Goal: Task Accomplishment & Management: Manage account settings

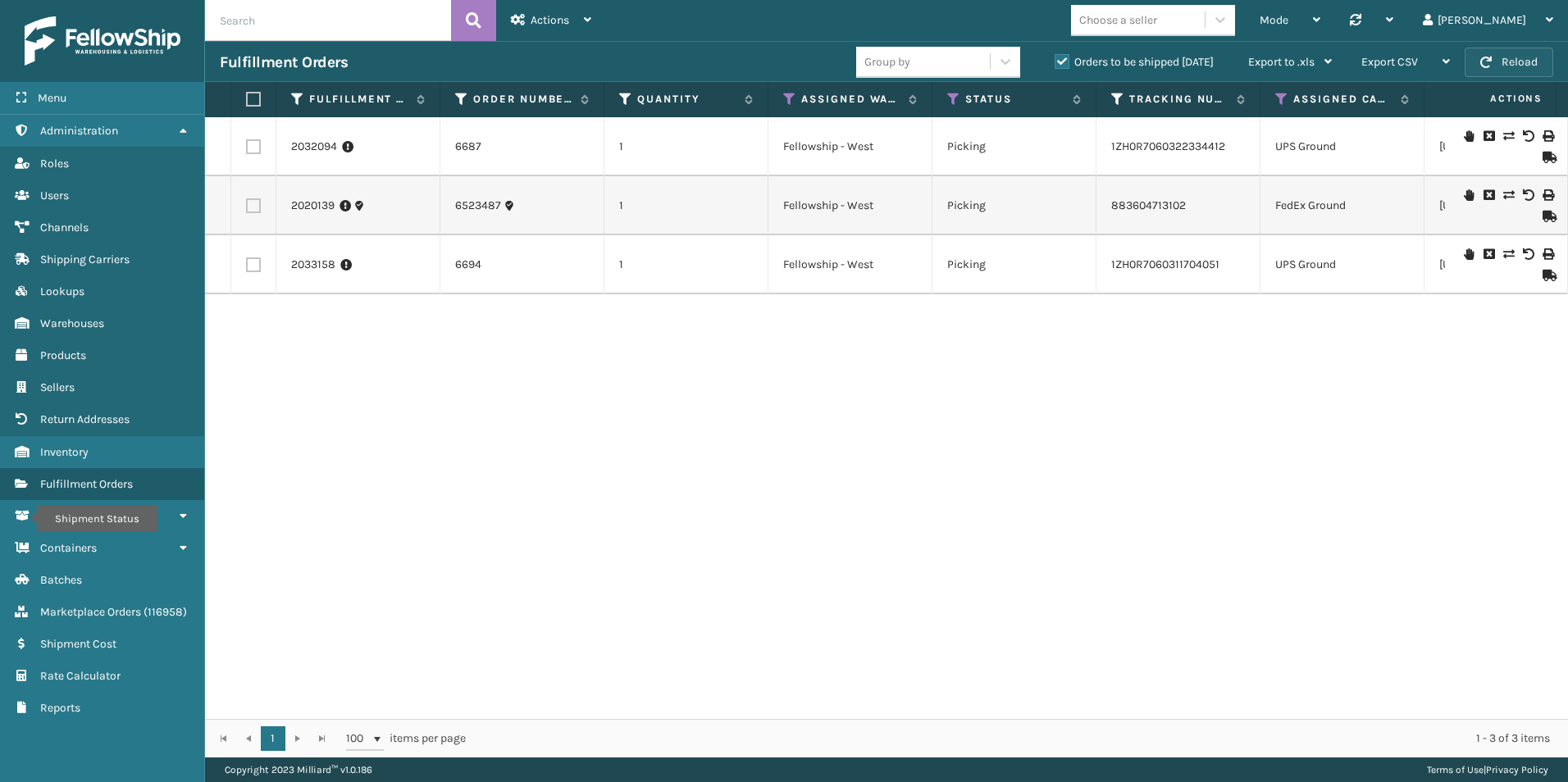
click at [1507, 53] on button "Reload" at bounding box center [1509, 62] width 89 height 30
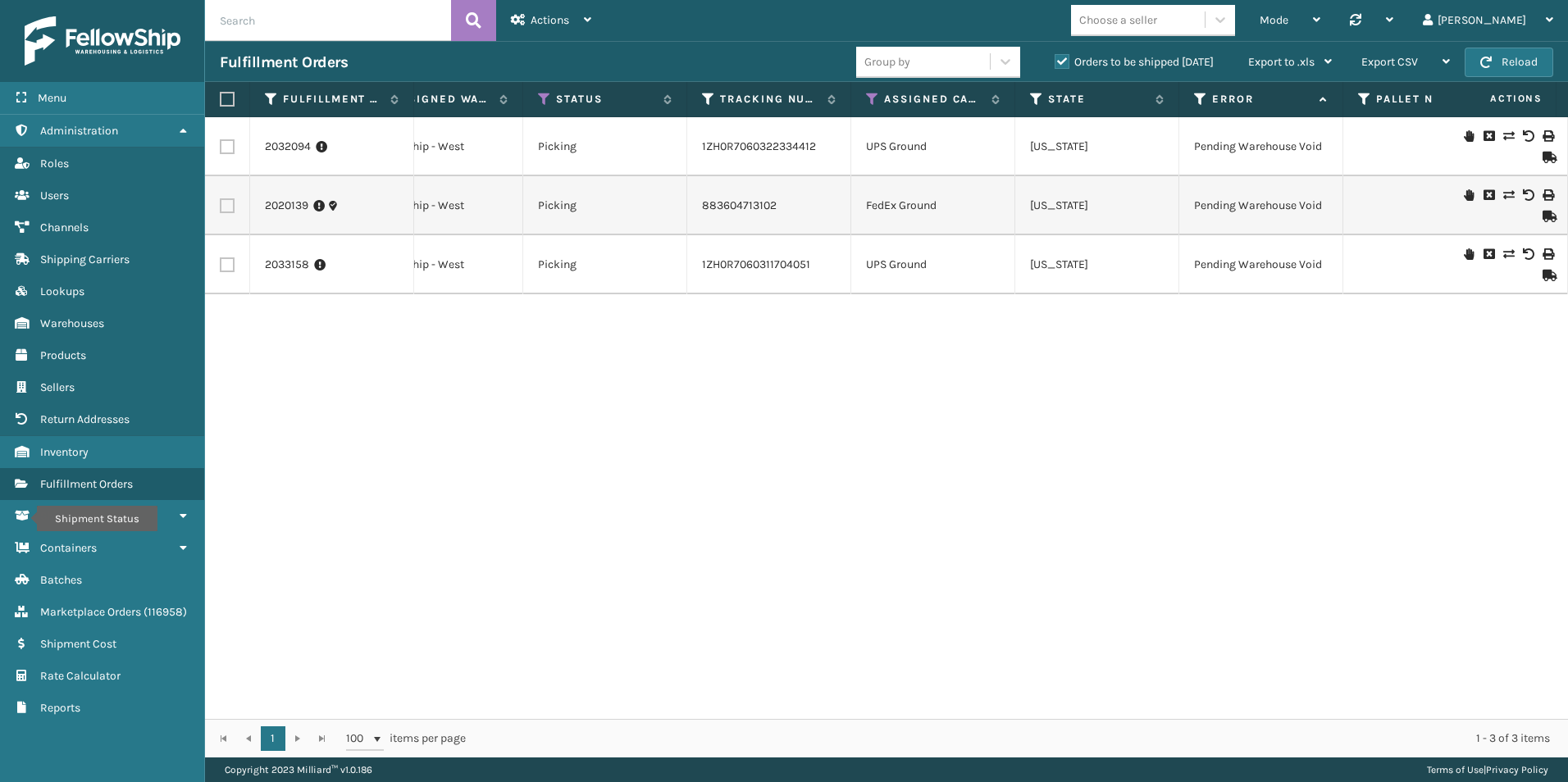
scroll to position [0, 339]
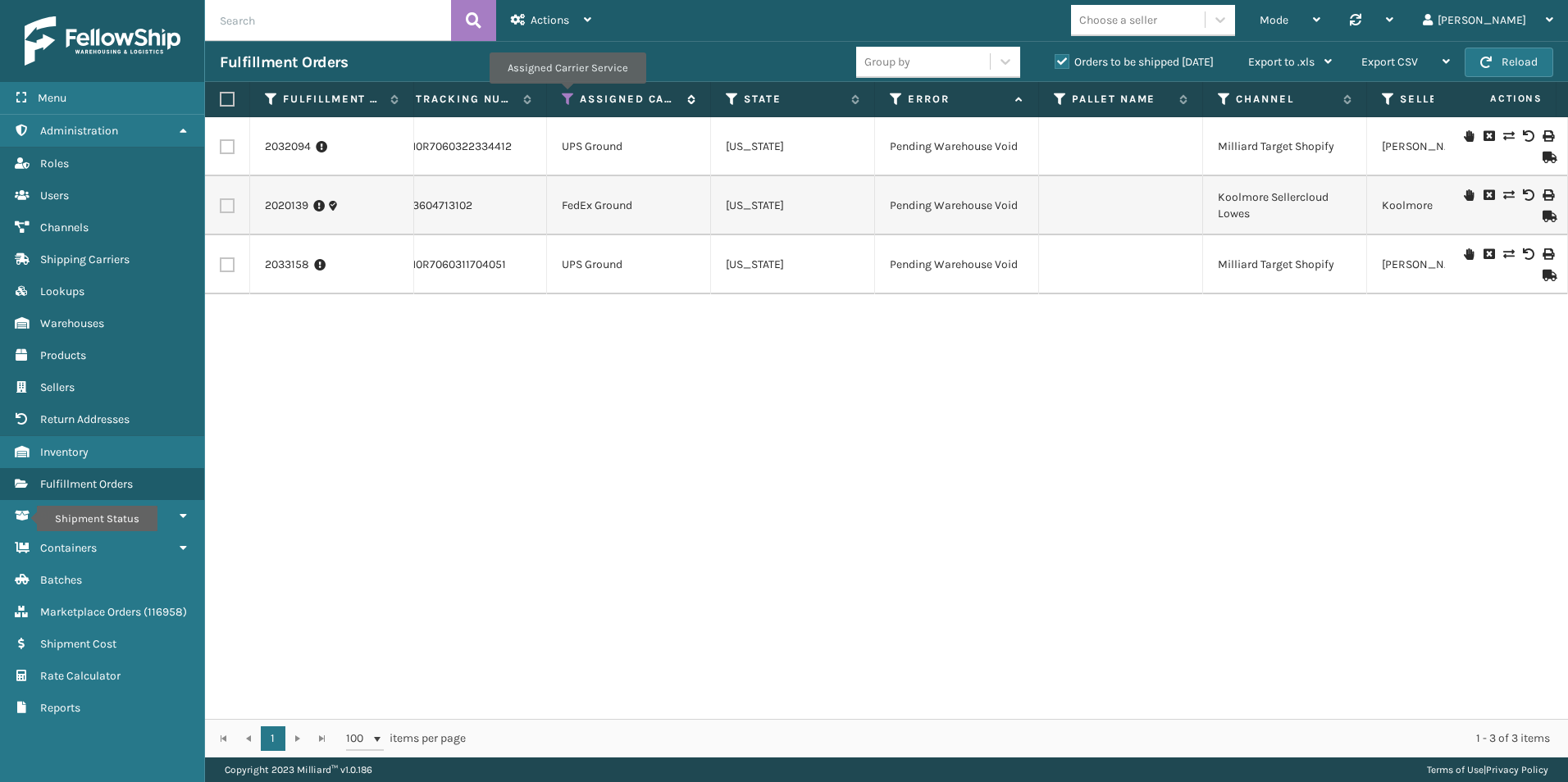
click at [567, 95] on icon at bounding box center [568, 98] width 13 height 14
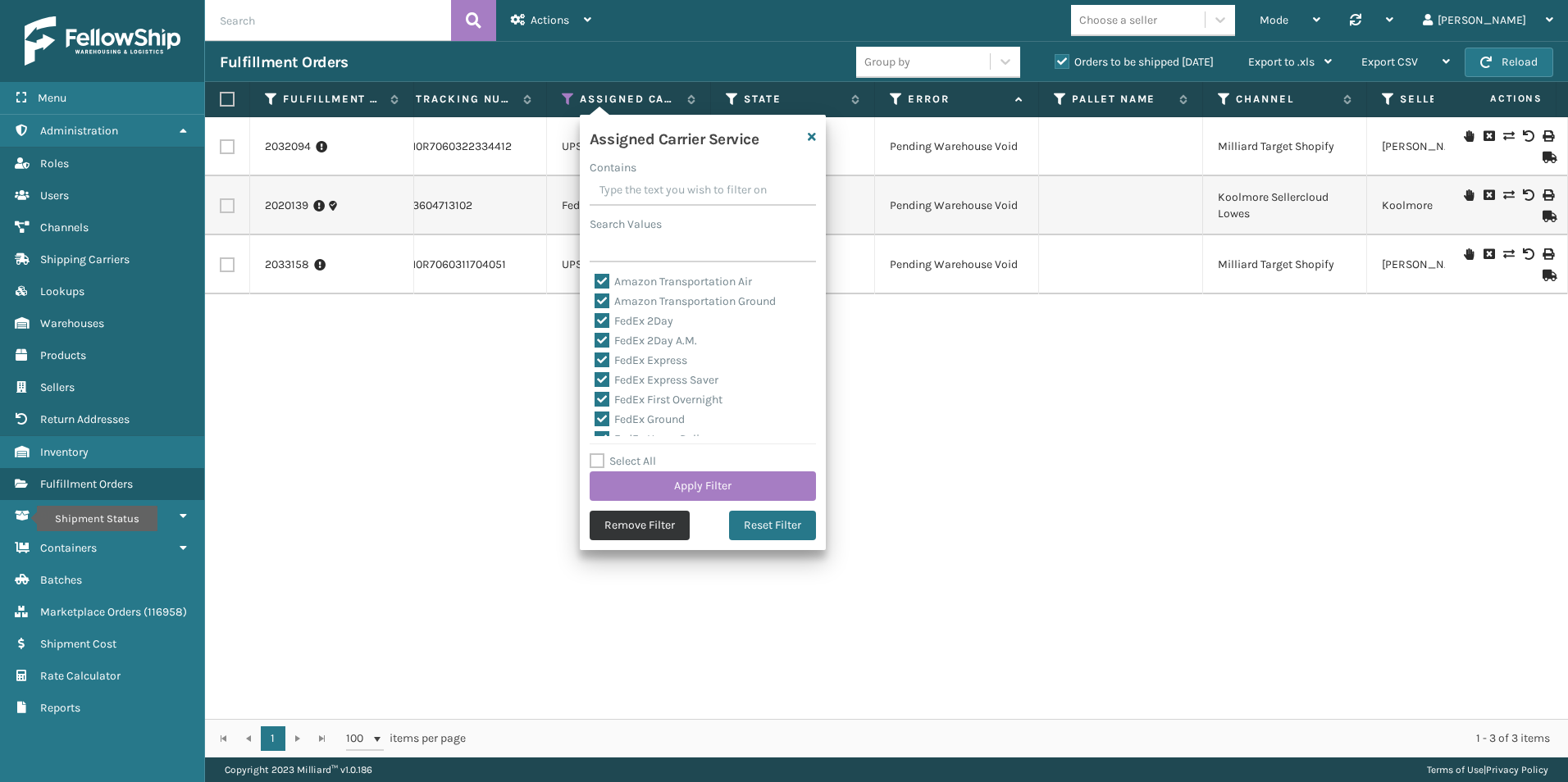
click at [635, 525] on button "Remove Filter" at bounding box center [639, 525] width 100 height 30
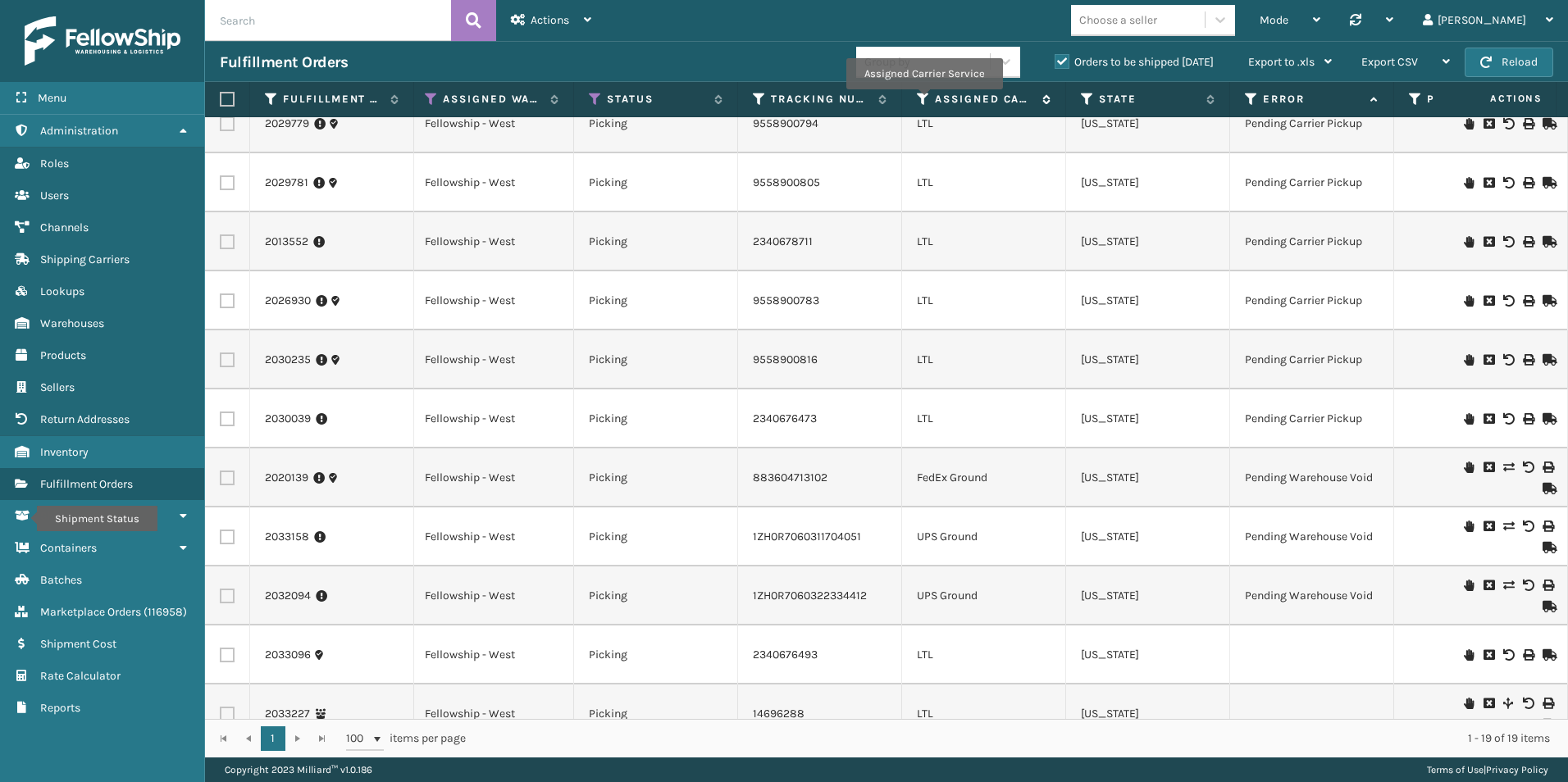
click at [921, 100] on icon at bounding box center [923, 98] width 13 height 14
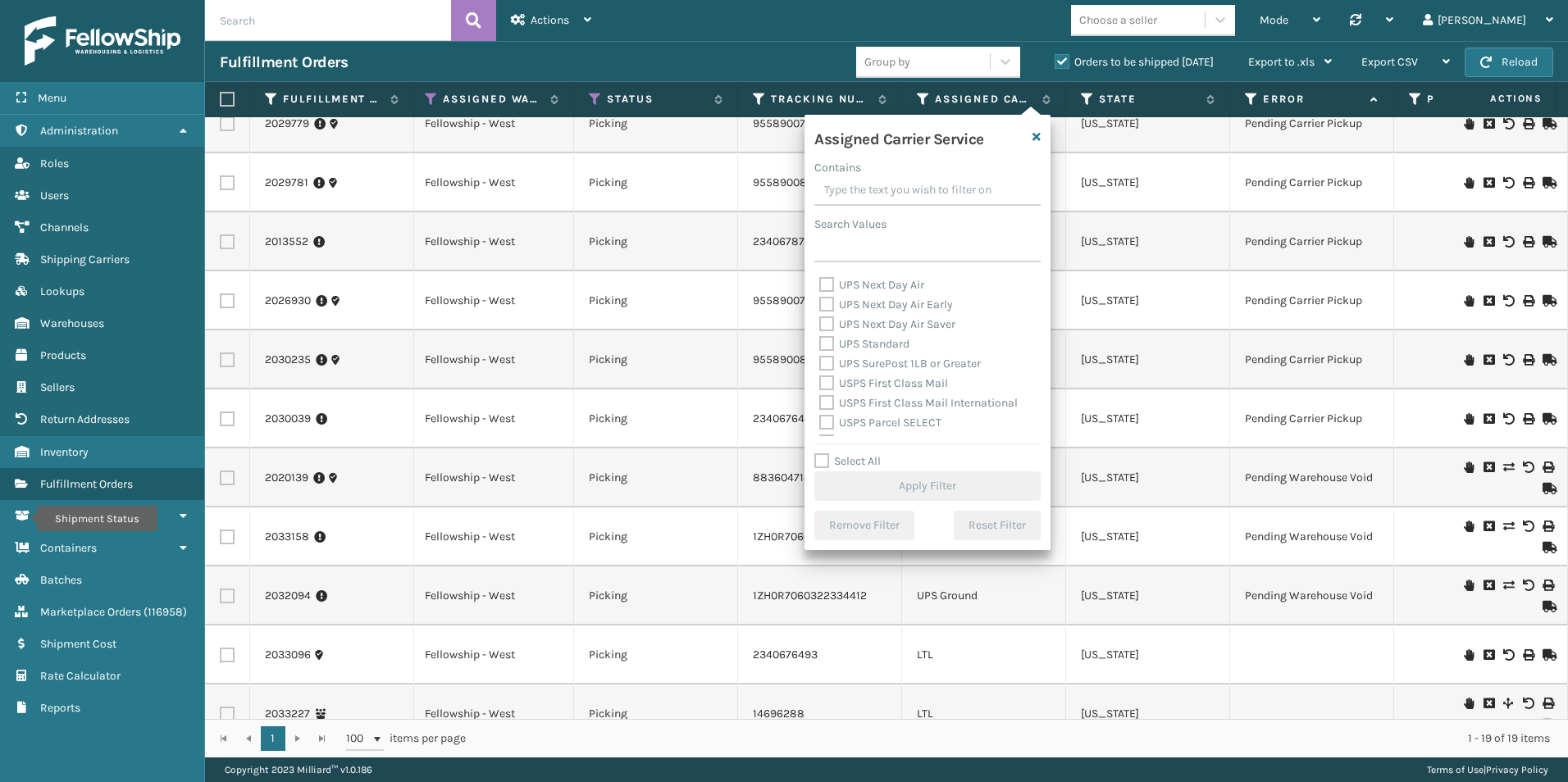
click at [735, 56] on div "Fulfillment Orders" at bounding box center [537, 62] width 636 height 20
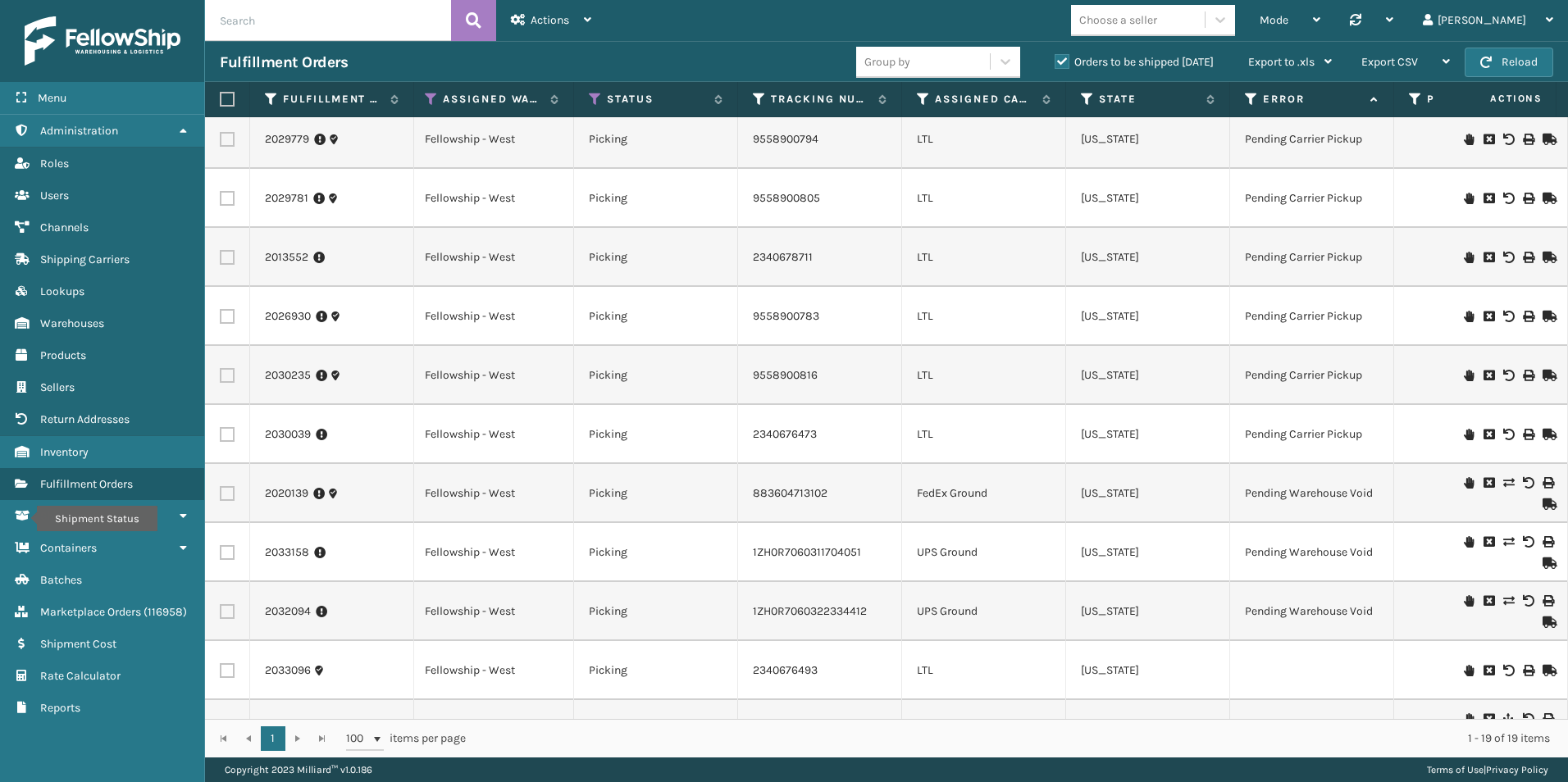
scroll to position [0, 359]
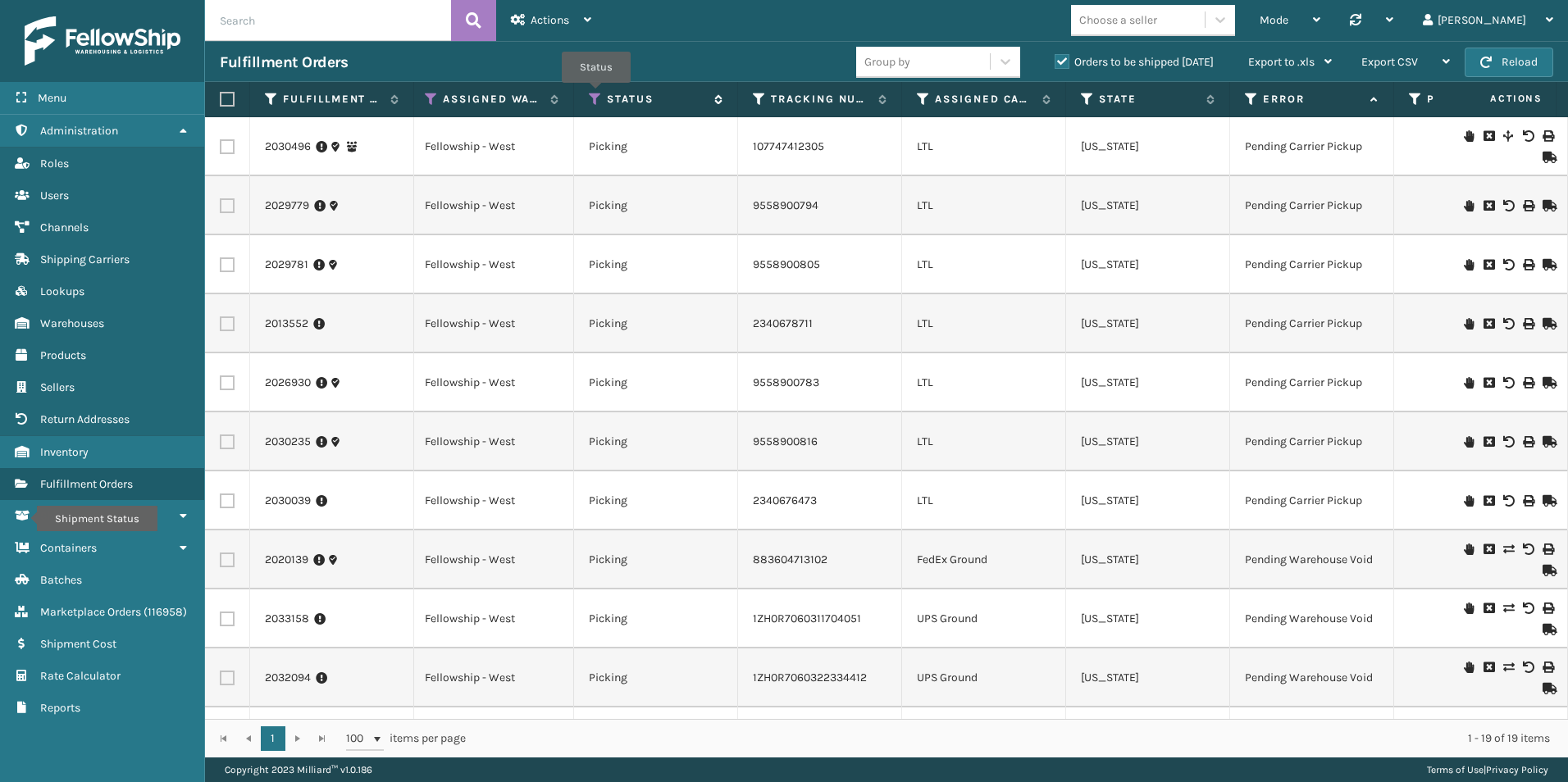
click at [596, 94] on icon at bounding box center [595, 98] width 13 height 14
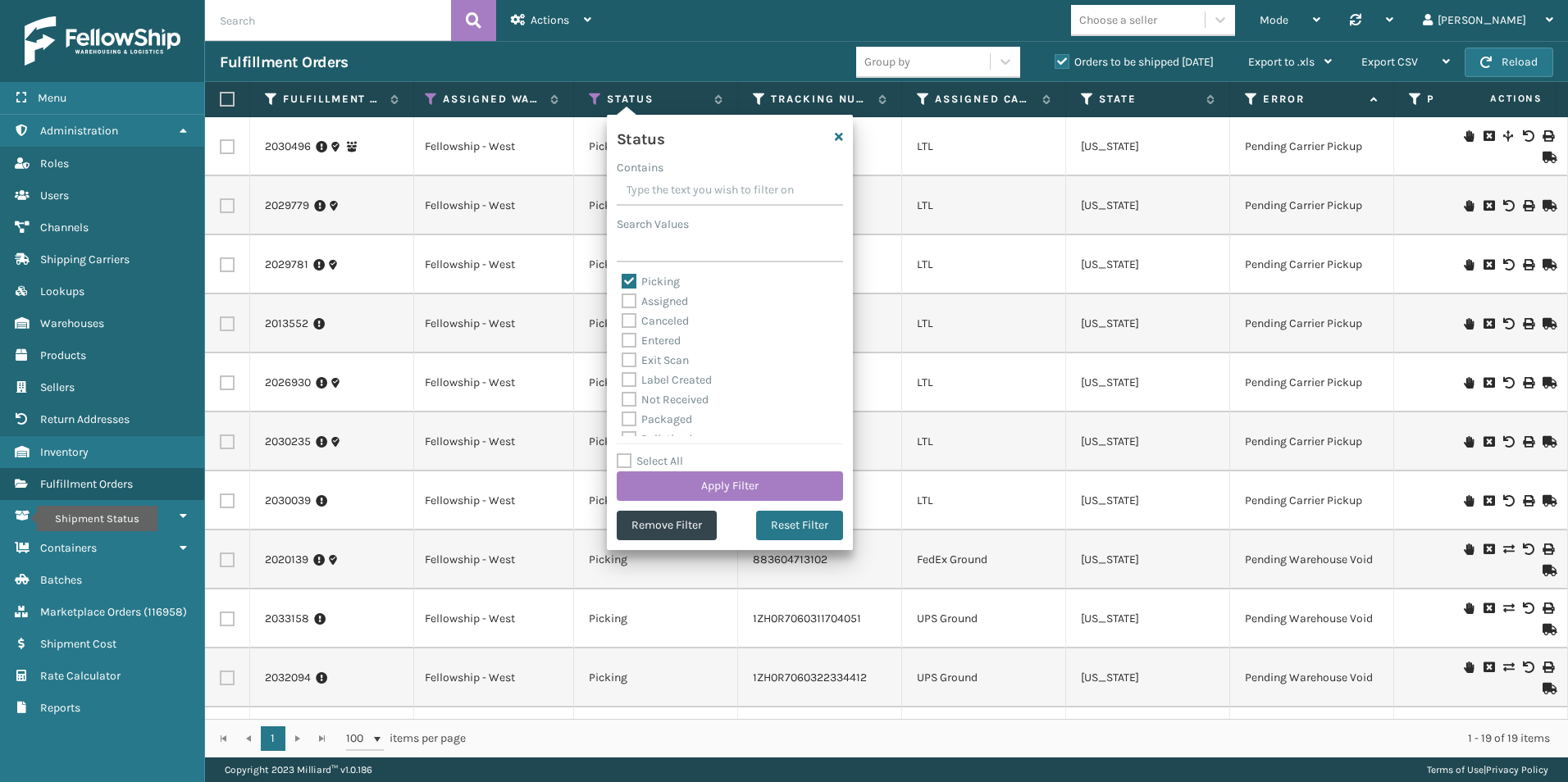
drag, startPoint x: 628, startPoint y: 279, endPoint x: 638, endPoint y: 283, distance: 10.8
click at [628, 278] on label "Picking" at bounding box center [650, 281] width 58 height 14
click at [623, 278] on input "Picking" at bounding box center [622, 278] width 1 height 10
checkbox input "false"
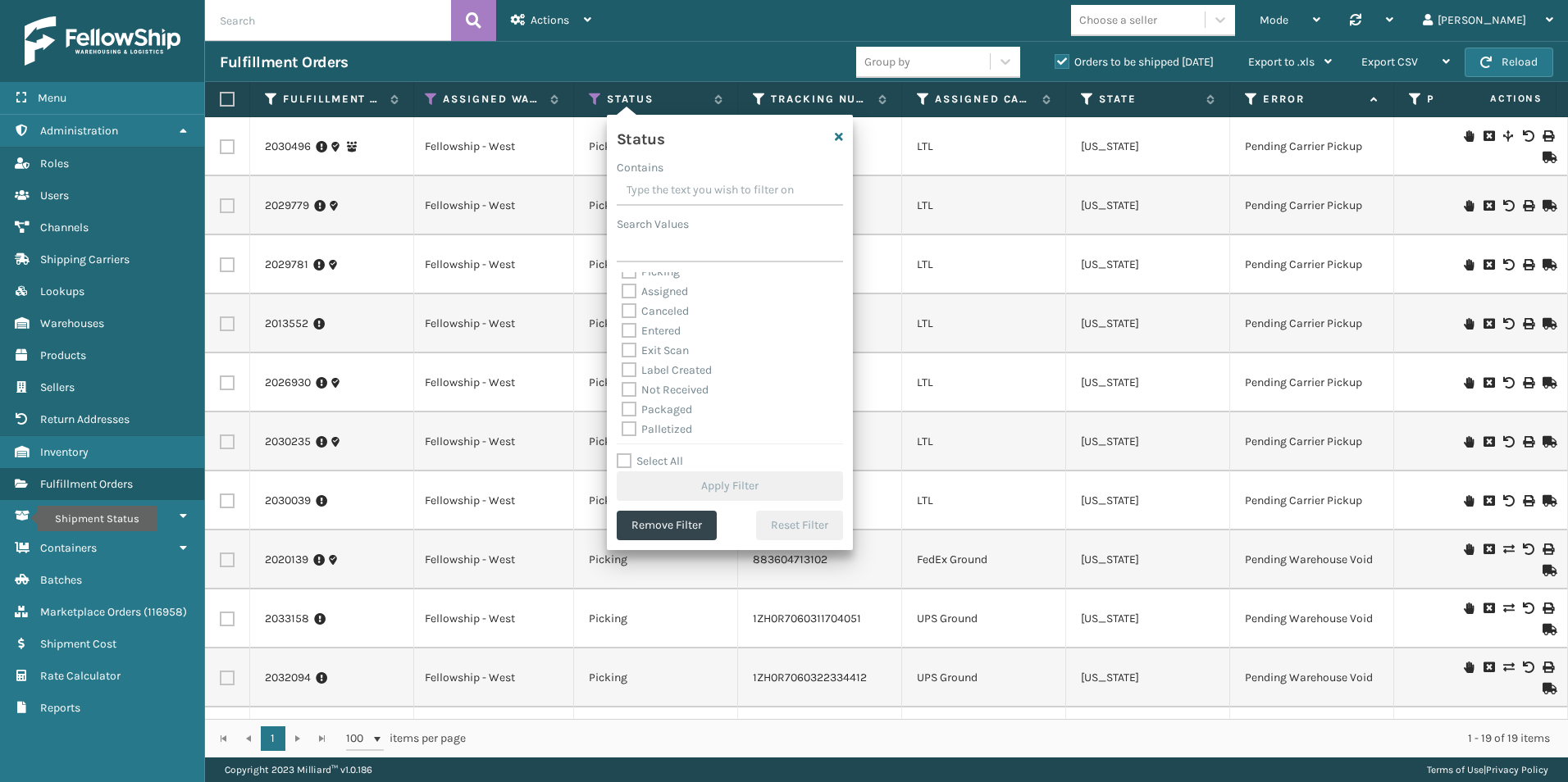
click at [629, 430] on label "Palletized" at bounding box center [657, 429] width 71 height 14
click at [623, 430] on input "Palletized" at bounding box center [622, 424] width 1 height 10
checkbox input "true"
click at [706, 486] on button "Apply Filter" at bounding box center [730, 485] width 226 height 30
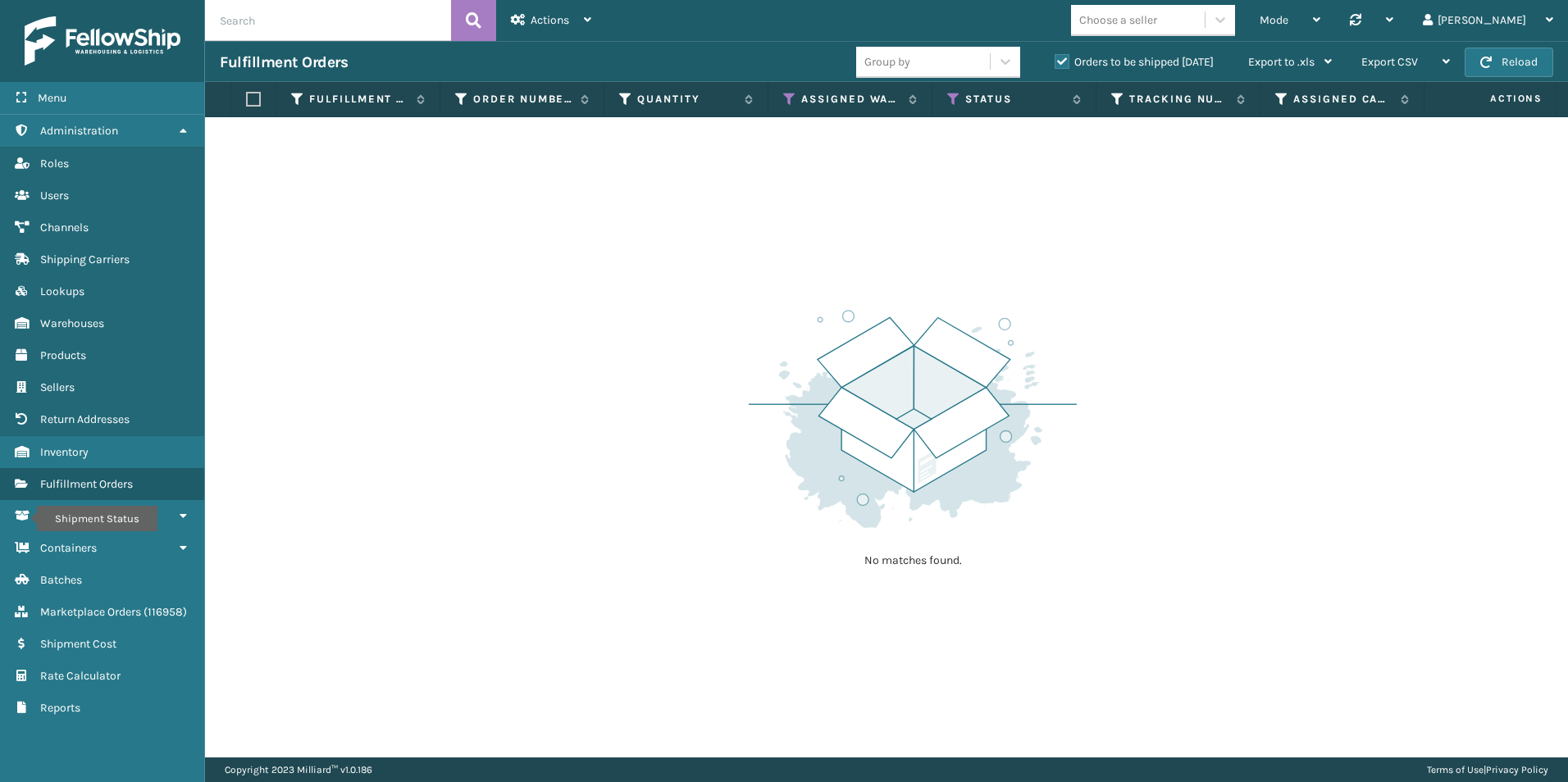
click at [1060, 59] on label "Orders to be shipped [DATE]" at bounding box center [1134, 62] width 159 height 14
click at [1056, 59] on input "Orders to be shipped [DATE]" at bounding box center [1055, 57] width 1 height 10
click at [787, 96] on icon at bounding box center [790, 98] width 13 height 14
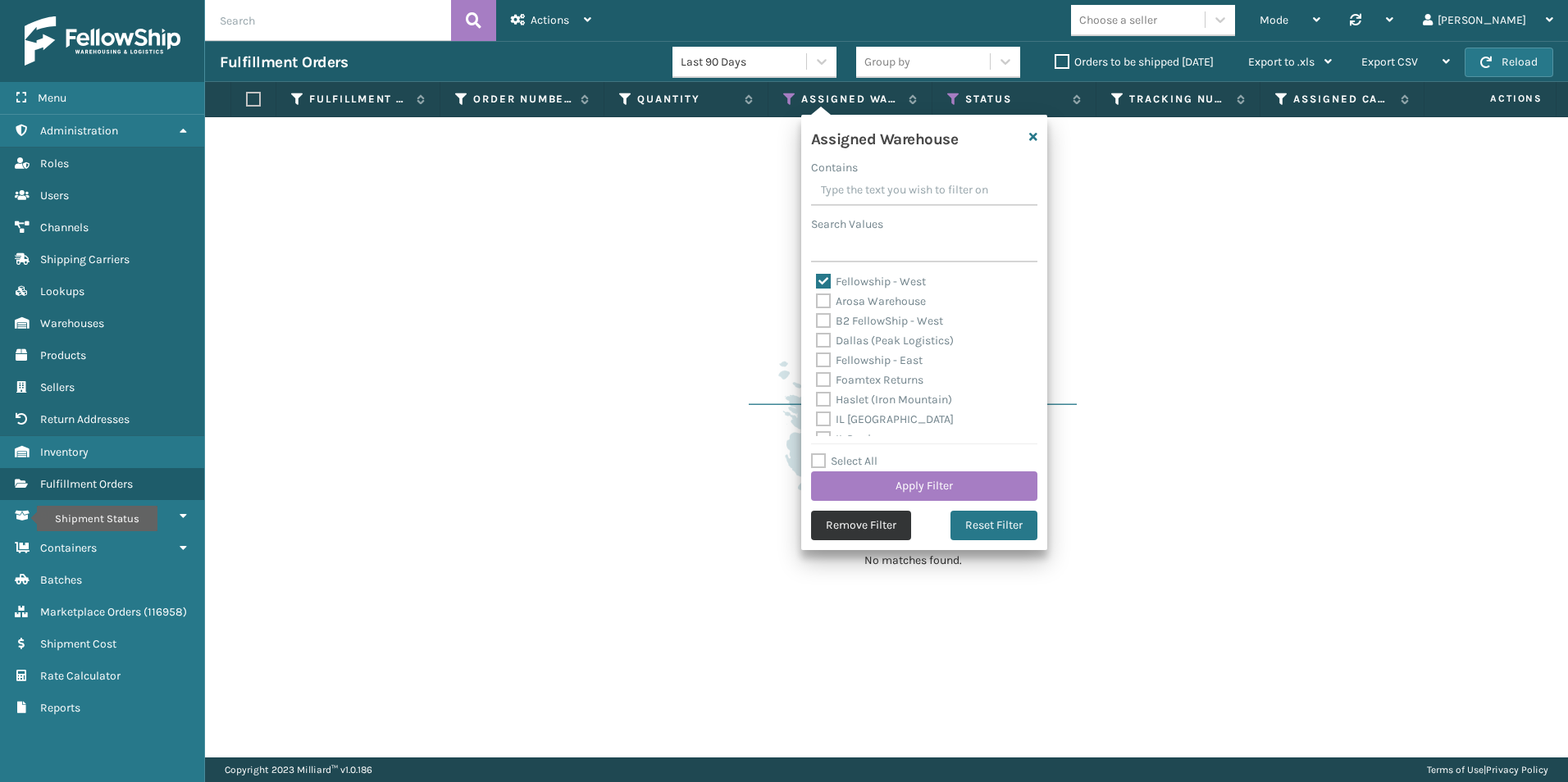
click at [844, 532] on button "Remove Filter" at bounding box center [861, 525] width 100 height 30
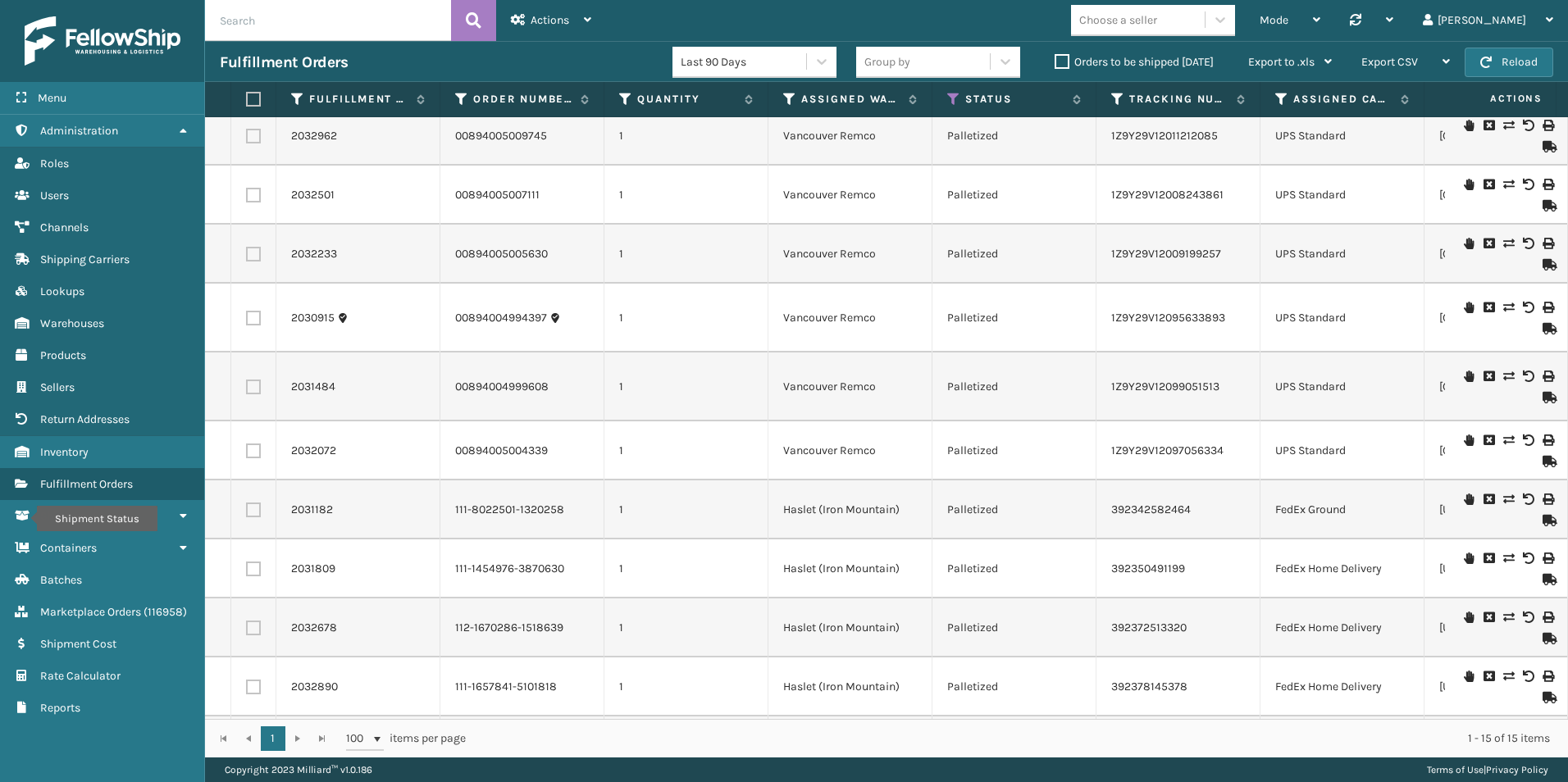
scroll to position [0, 0]
